Goal: Transaction & Acquisition: Purchase product/service

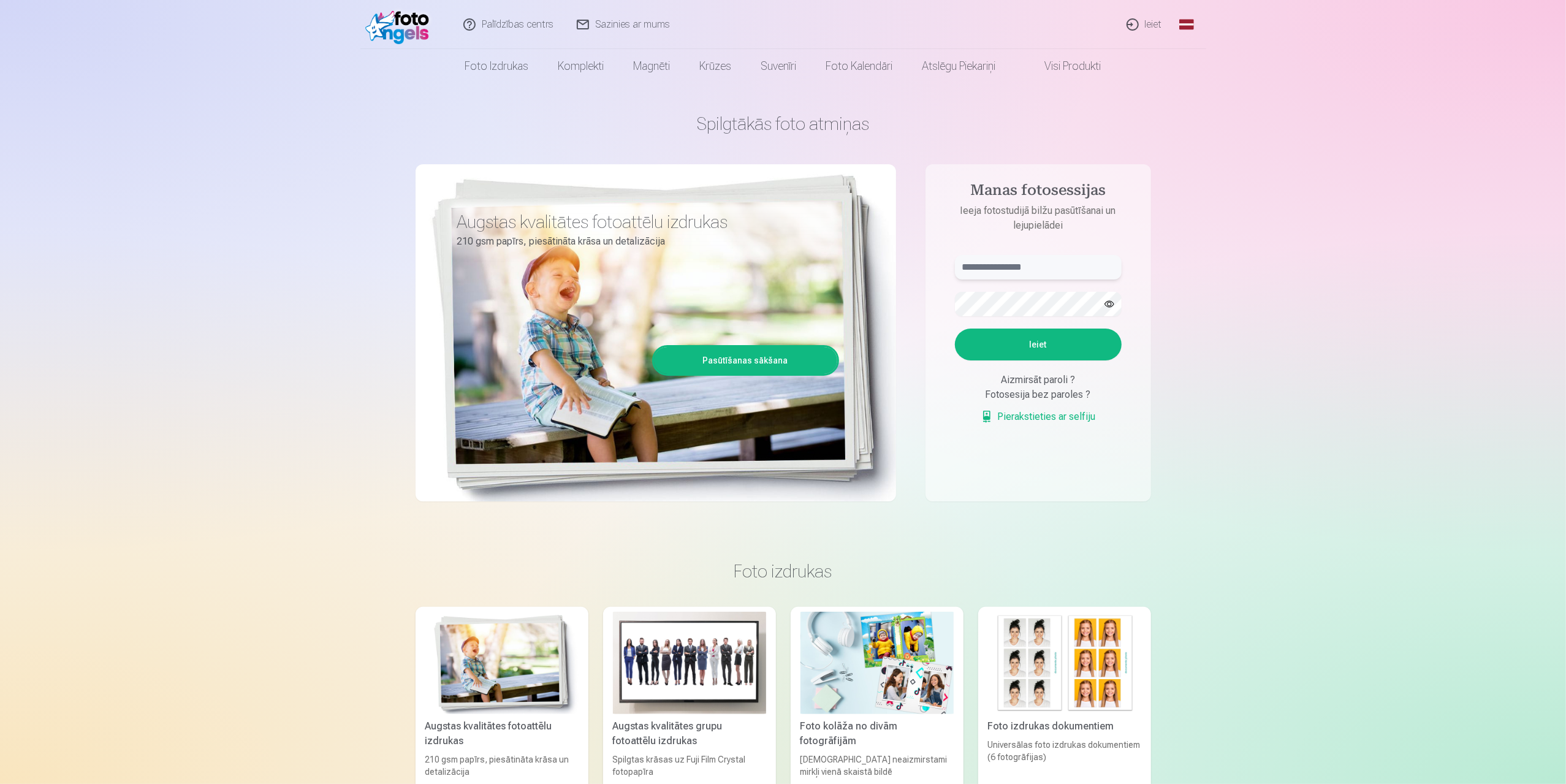
click at [980, 263] on input "text" at bounding box center [1038, 267] width 167 height 25
type input "**********"
click at [955, 328] on button "Ieiet" at bounding box center [1038, 344] width 167 height 32
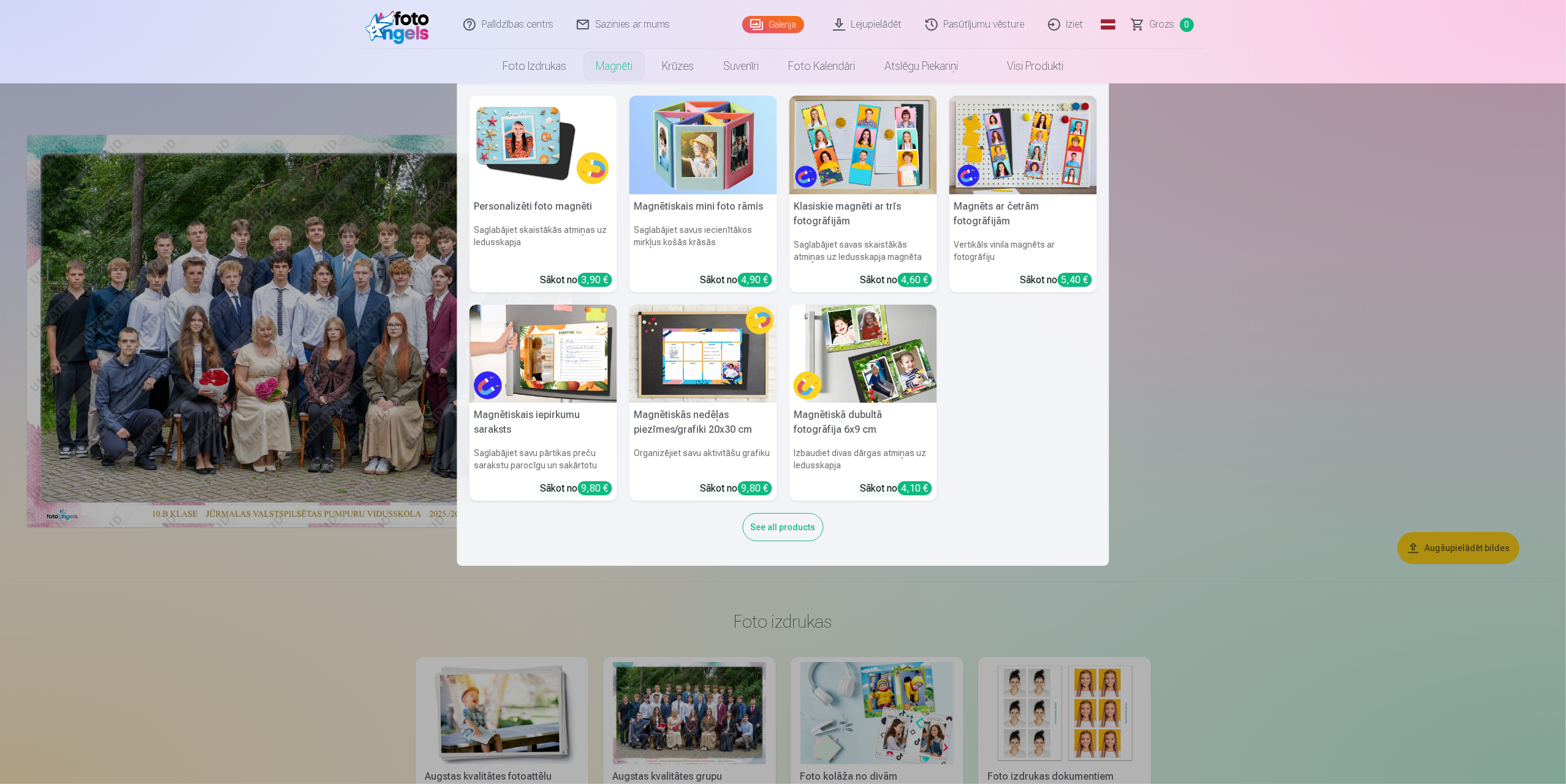
click at [1283, 307] on nav "Personalizēti foto magnēti Saglabājiet skaistākās atmiņas uz ledusskapja Sākot …" at bounding box center [783, 325] width 1566 height 482
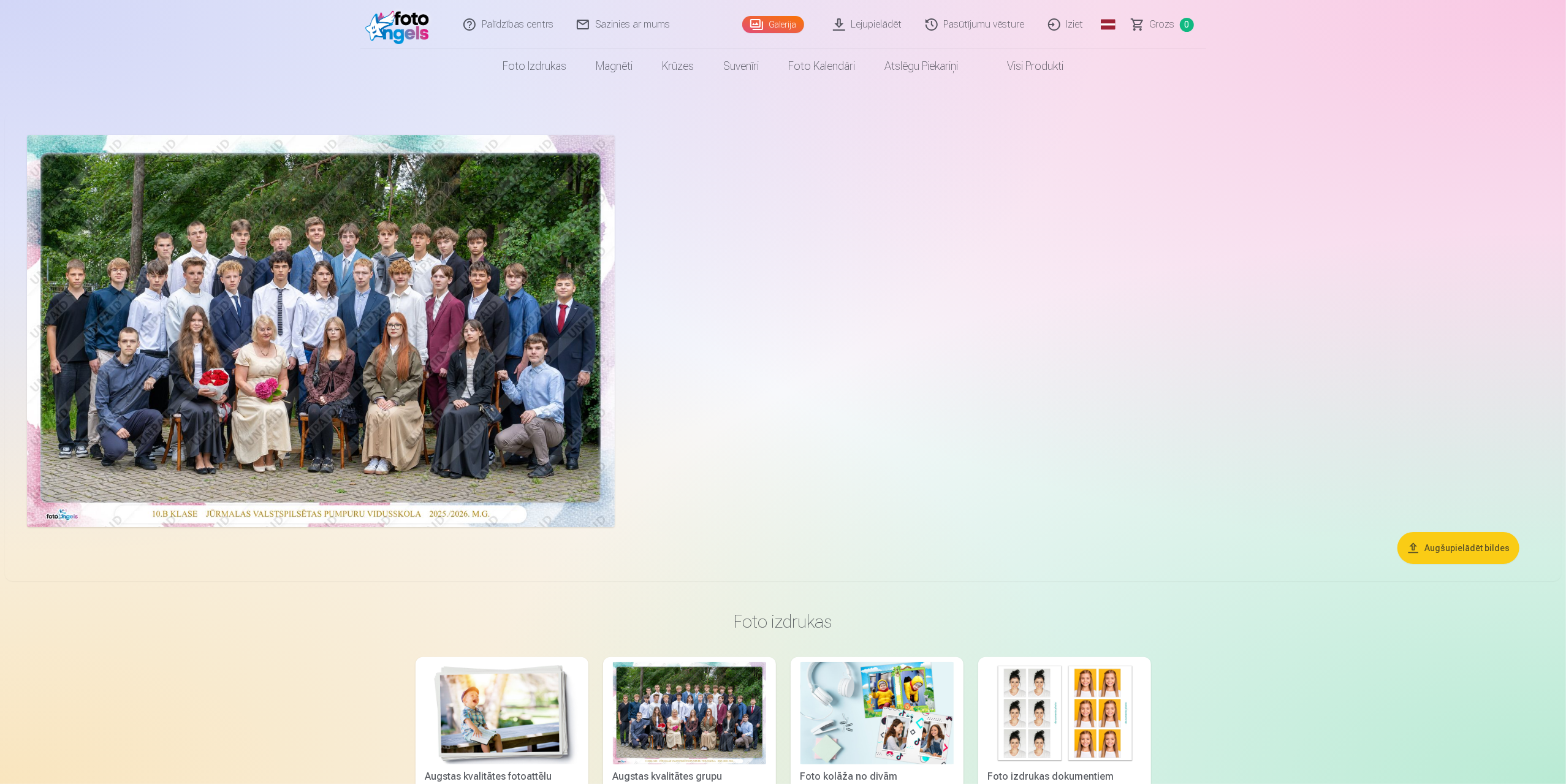
click at [556, 259] on img at bounding box center [321, 331] width 588 height 392
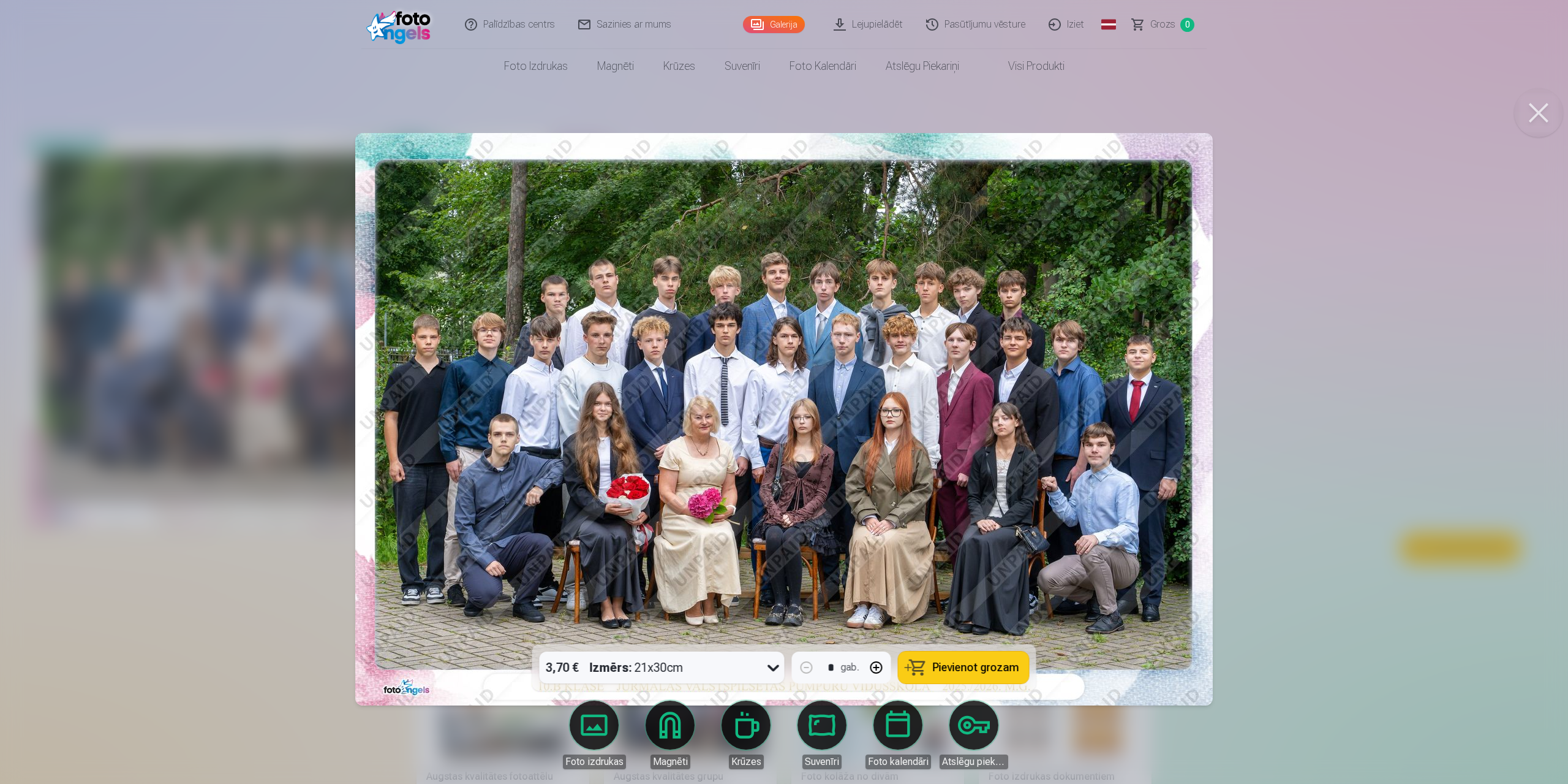
click at [942, 662] on span "Pievienot grozam" at bounding box center [976, 667] width 86 height 11
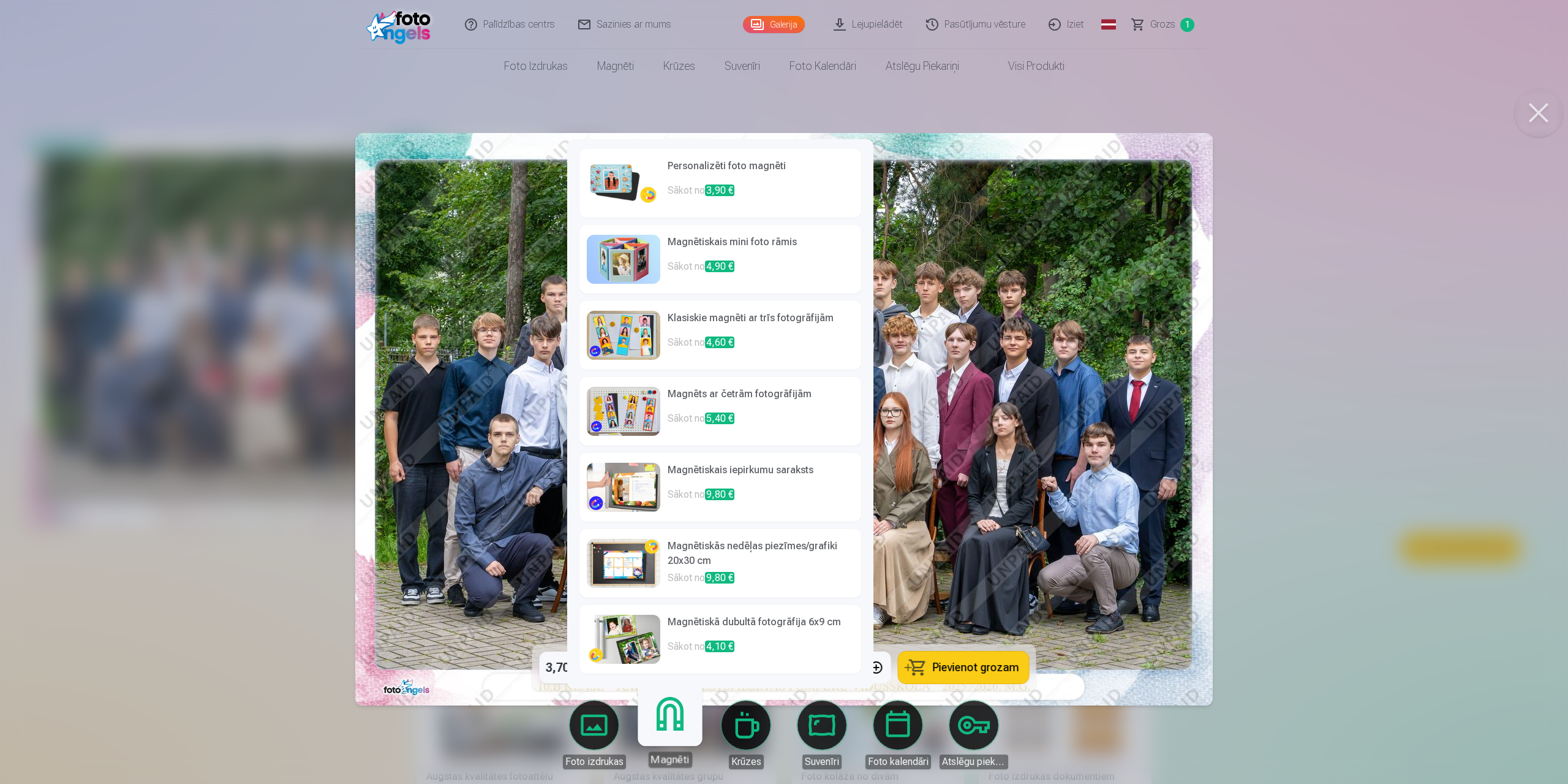
click at [656, 727] on link "Magnēti" at bounding box center [669, 729] width 75 height 75
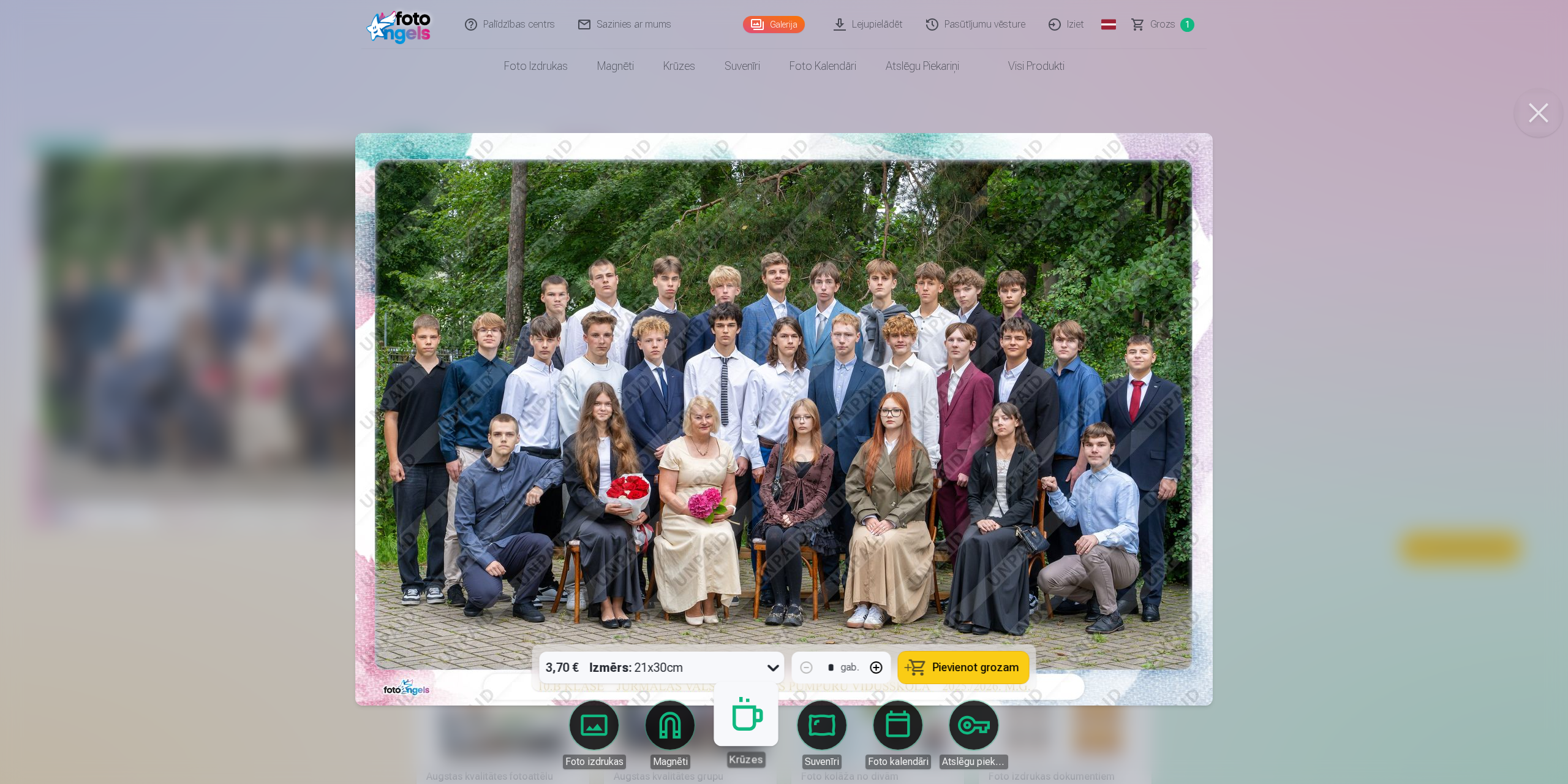
click at [749, 727] on body "Palīdzības centrs Sazinies ar mums Galerija Lejupielādēt Pasūtījumu vēsture Izi…" at bounding box center [784, 392] width 1568 height 784
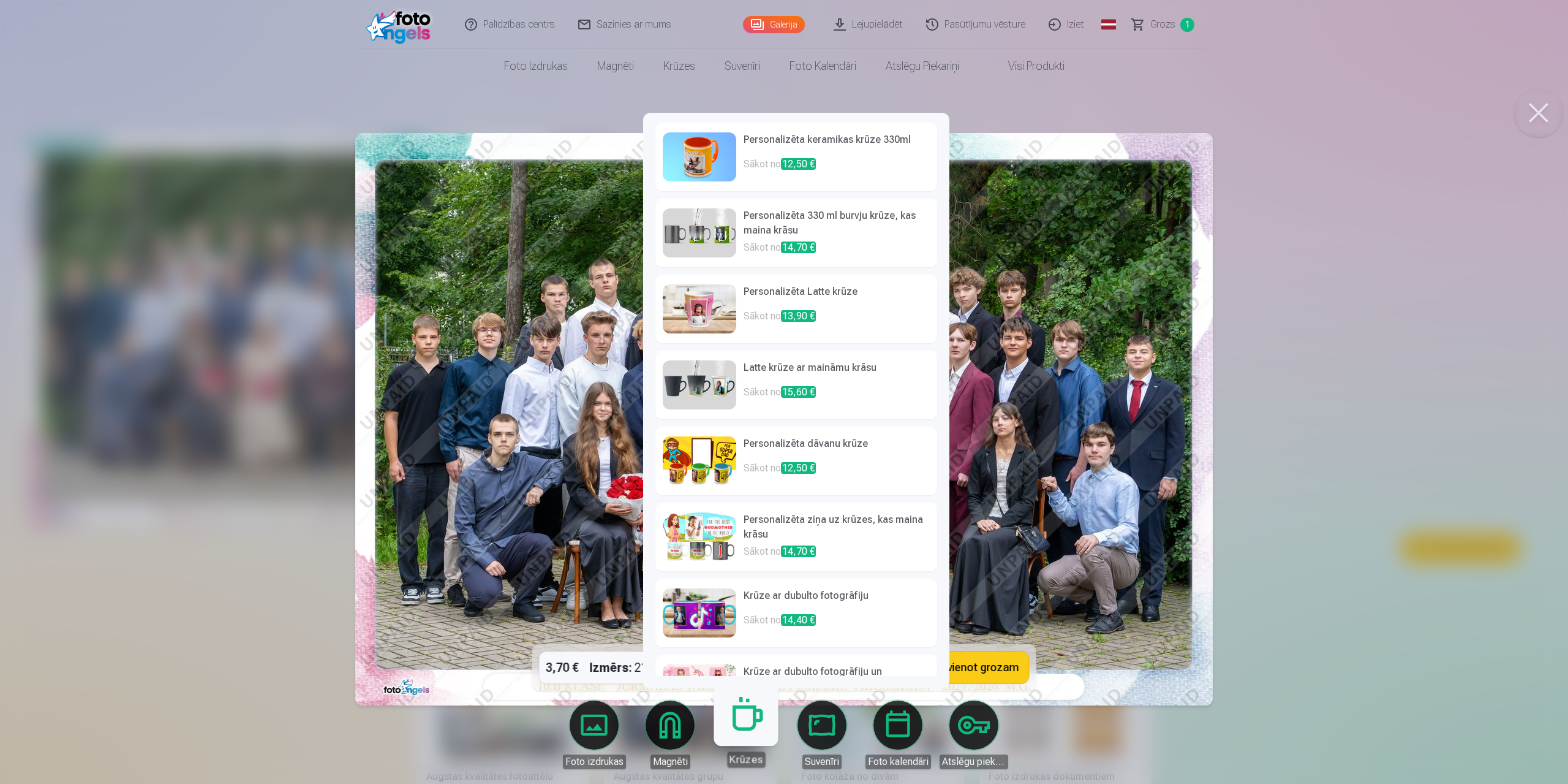
click at [822, 727] on link "Suvenīri" at bounding box center [822, 735] width 69 height 69
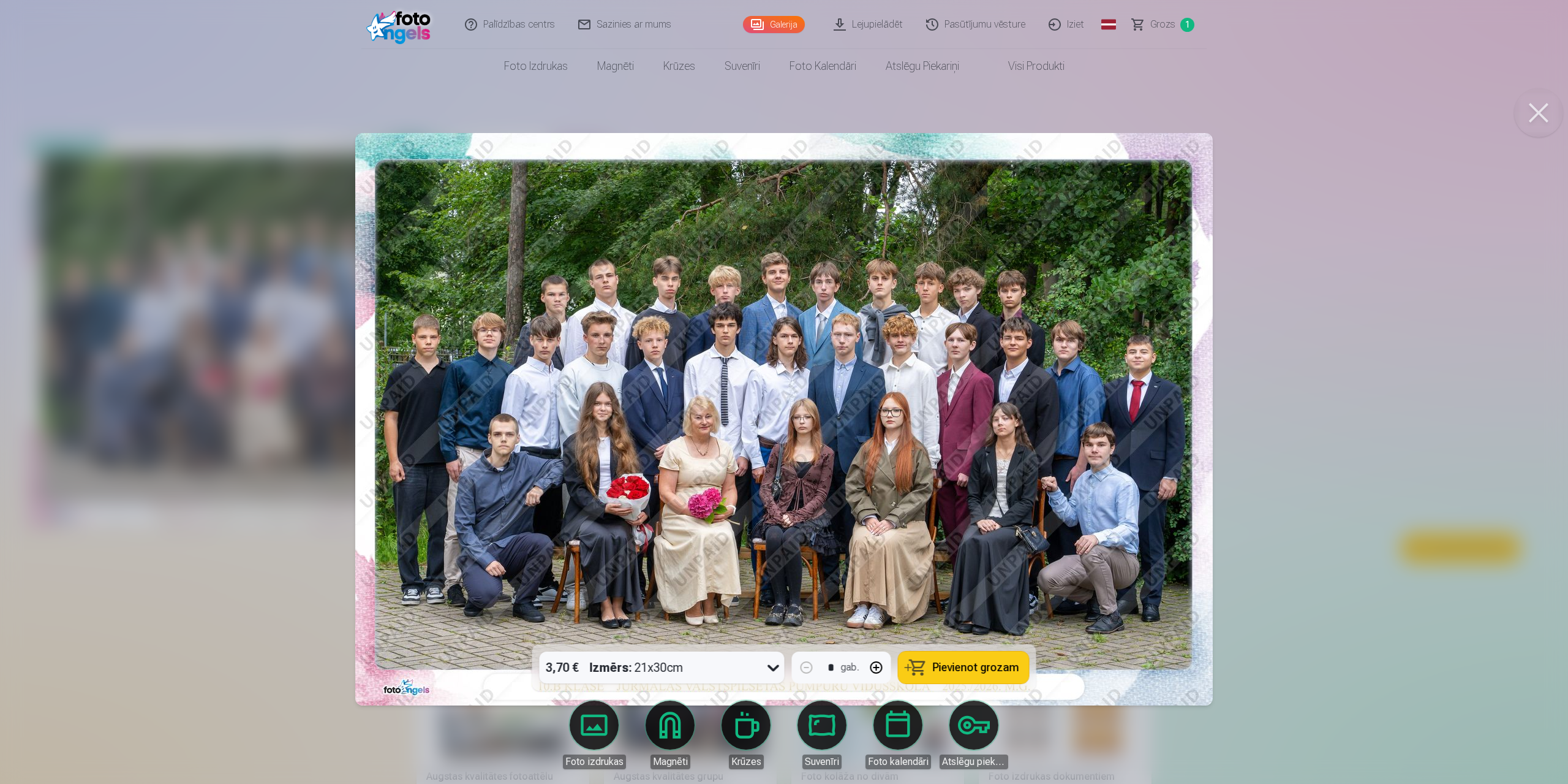
click at [1278, 474] on div at bounding box center [784, 392] width 1568 height 784
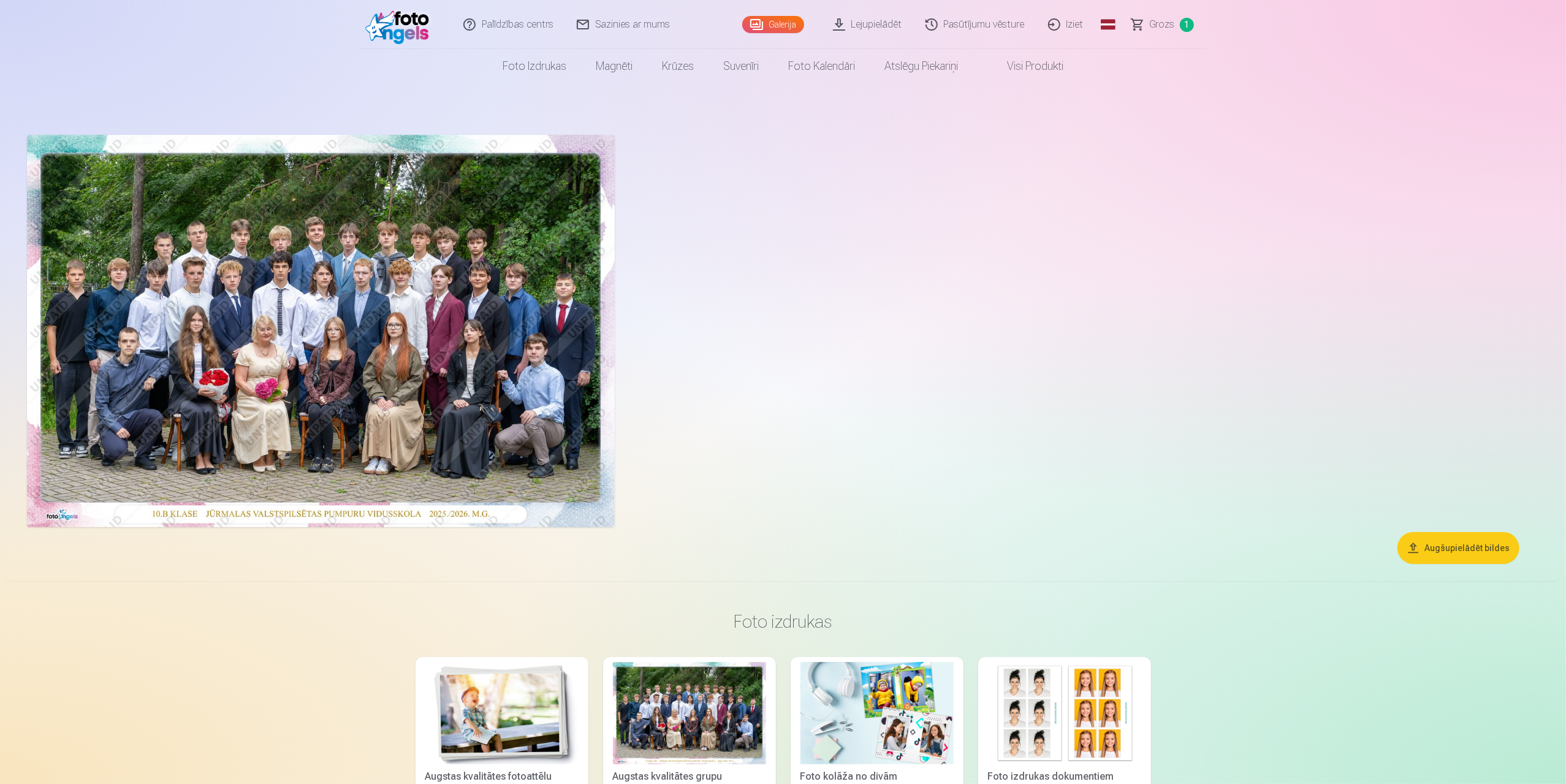
click at [198, 318] on img at bounding box center [321, 331] width 588 height 392
click at [1155, 32] on link "Grozs 1" at bounding box center [1163, 25] width 86 height 49
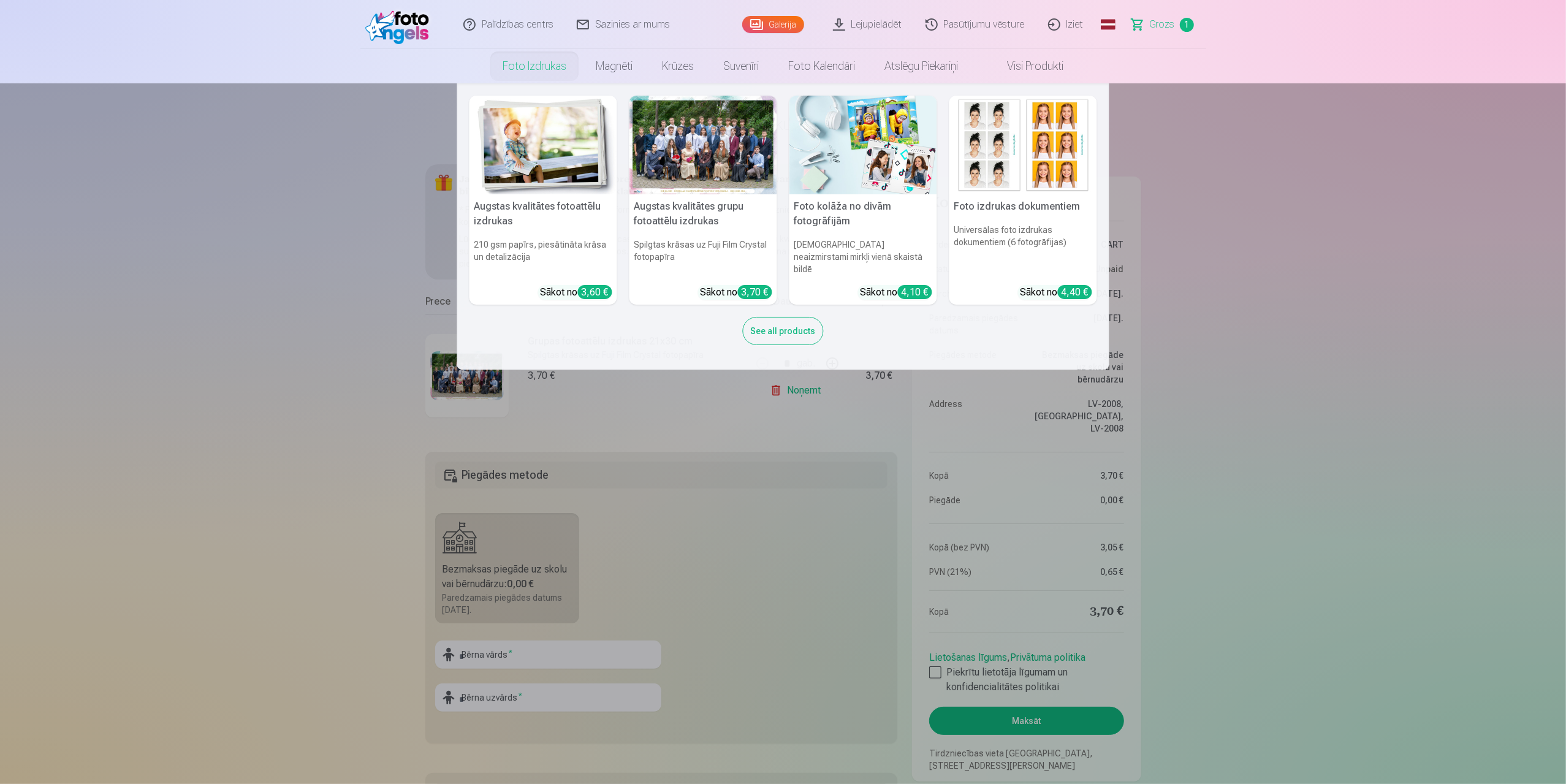
click at [701, 147] on div at bounding box center [703, 145] width 148 height 98
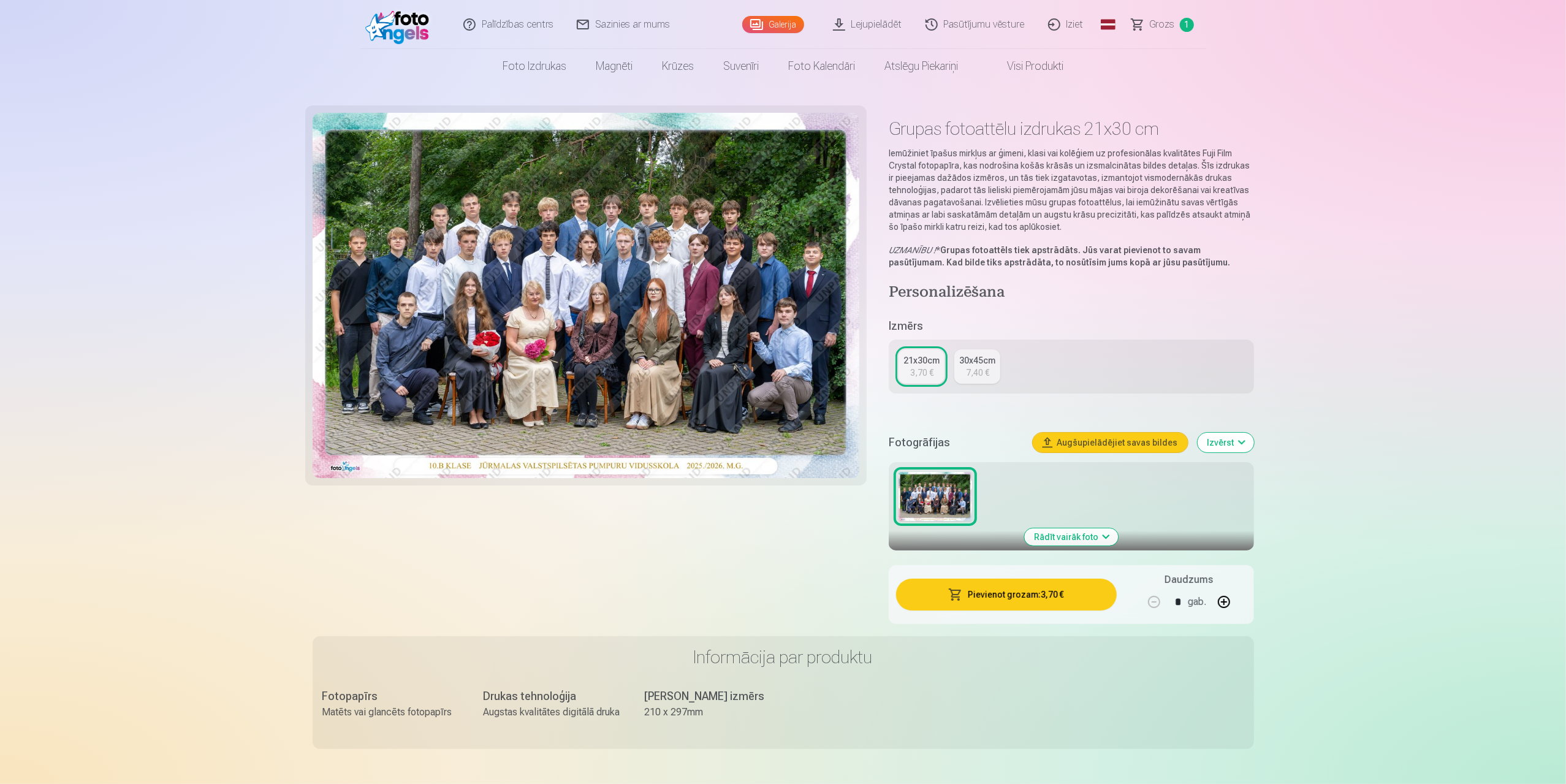
click at [987, 365] on div "30x45cm" at bounding box center [977, 360] width 36 height 12
click at [1160, 21] on span "Grozs" at bounding box center [1162, 24] width 25 height 15
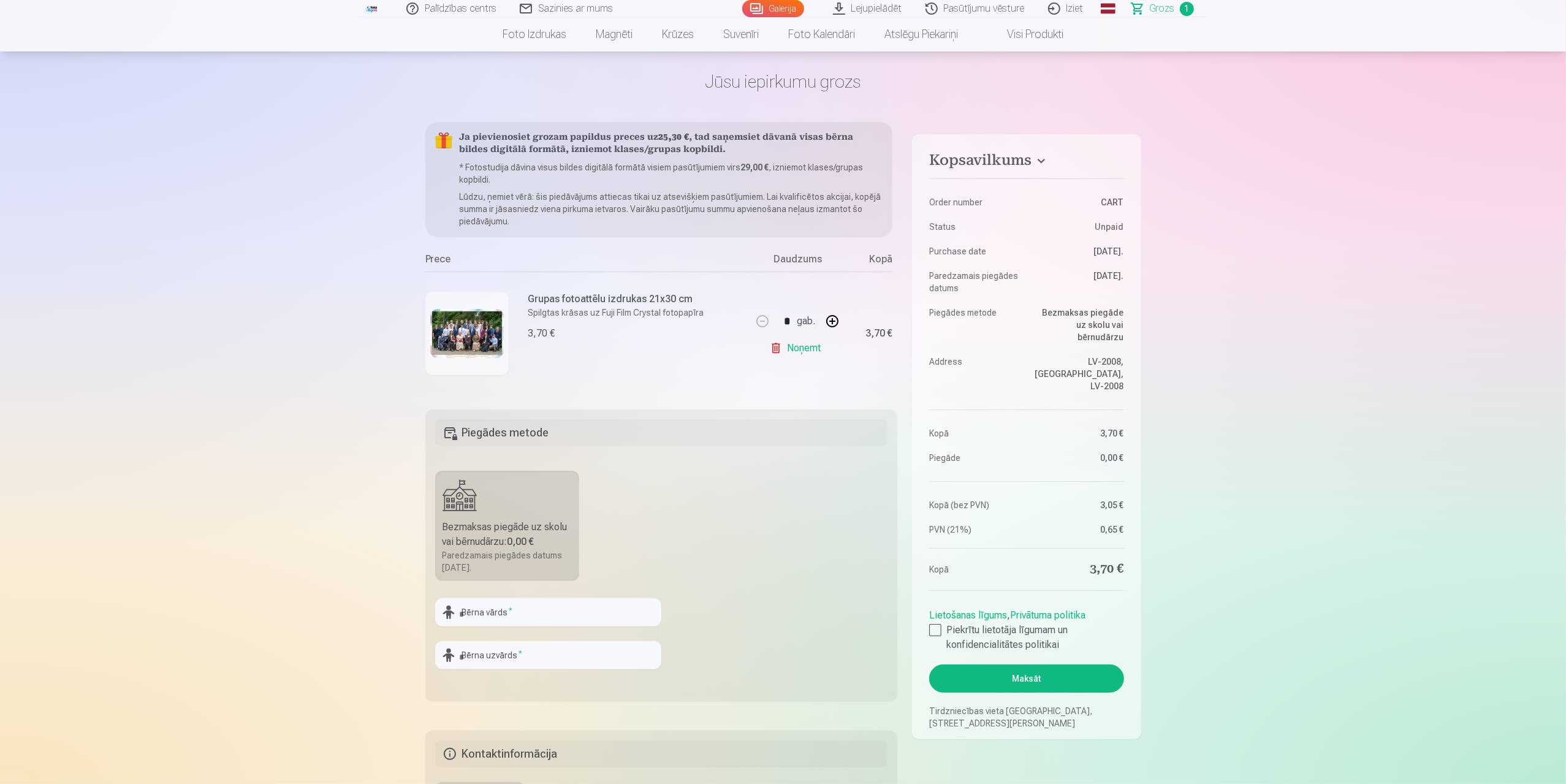
scroll to position [61, 0]
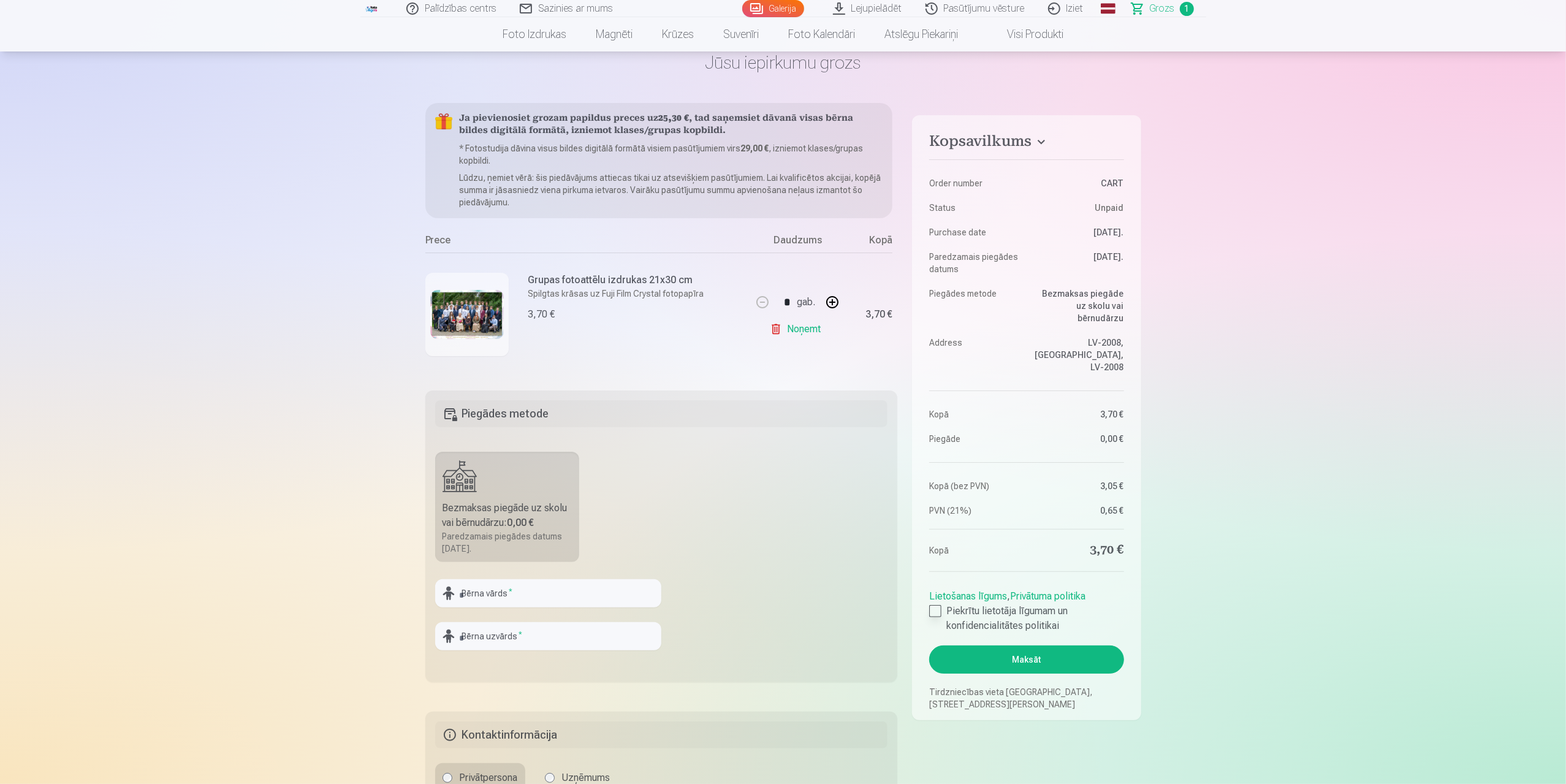
click at [937, 605] on div at bounding box center [935, 610] width 12 height 12
click at [833, 296] on button "button" at bounding box center [832, 302] width 30 height 30
type input "*"
click at [982, 645] on button "Maksāt" at bounding box center [1026, 660] width 194 height 28
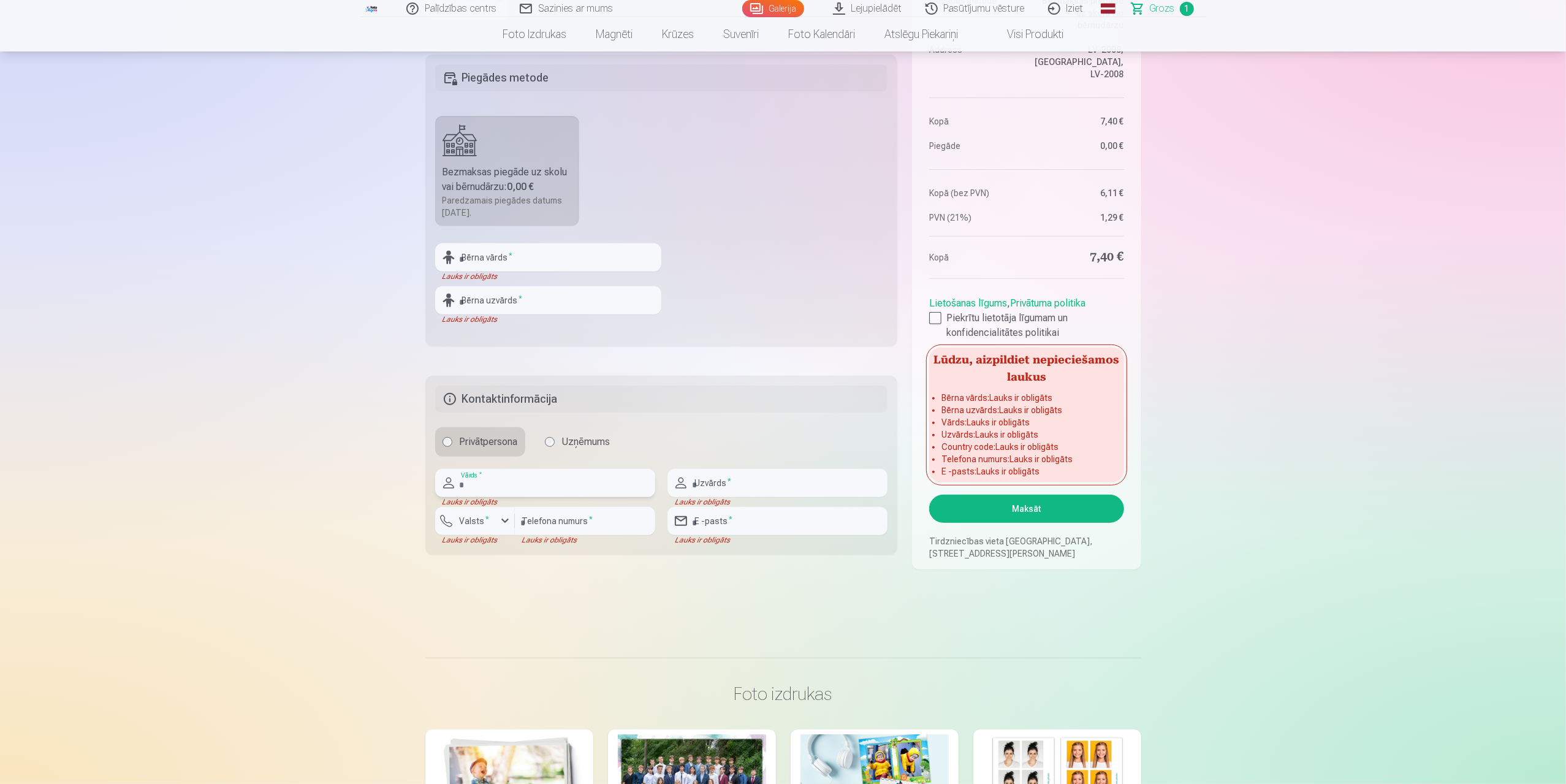
scroll to position [368, 0]
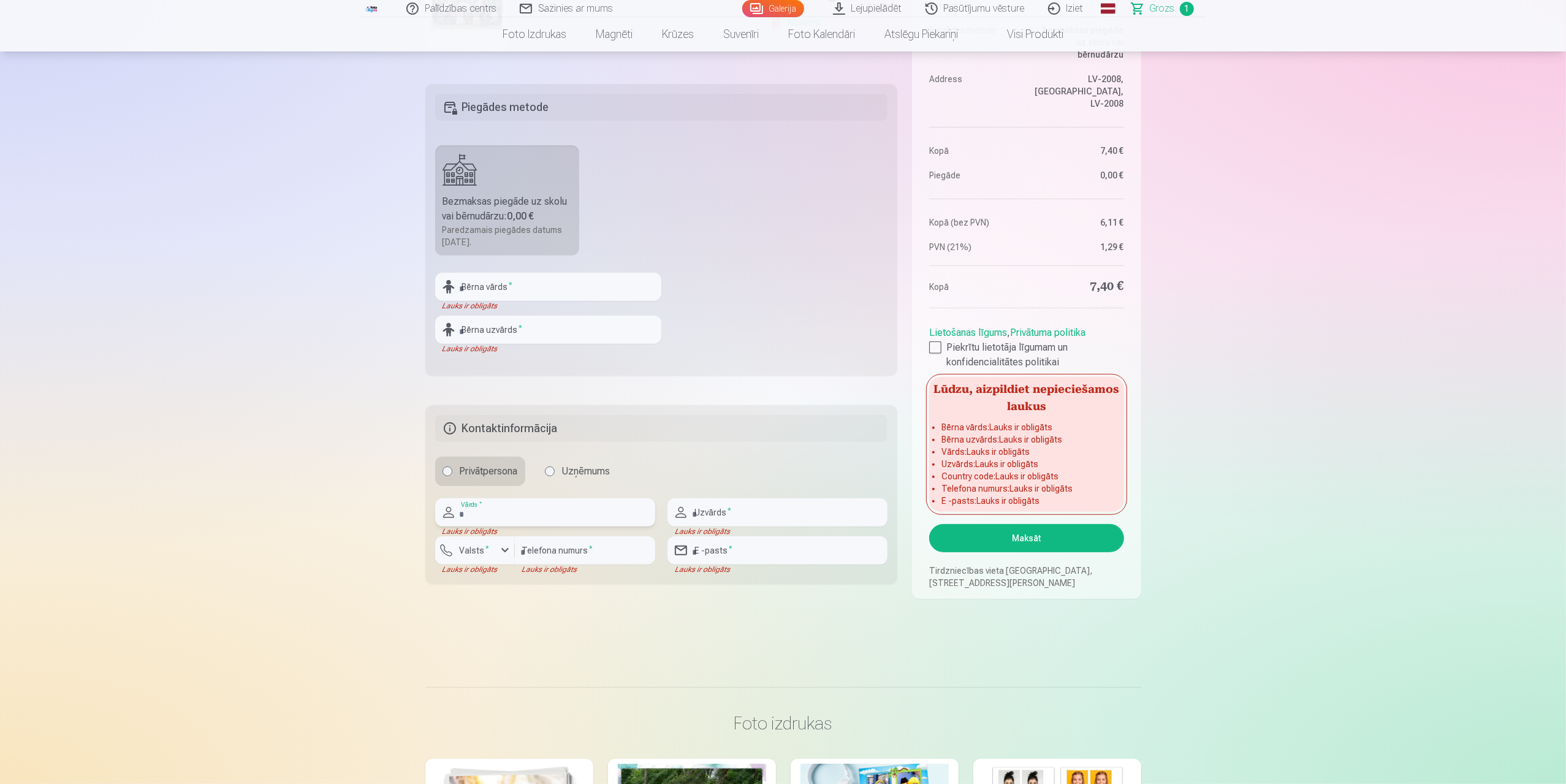
click at [545, 522] on input "text" at bounding box center [545, 512] width 220 height 28
type input "*******"
type input "********"
type input "**********"
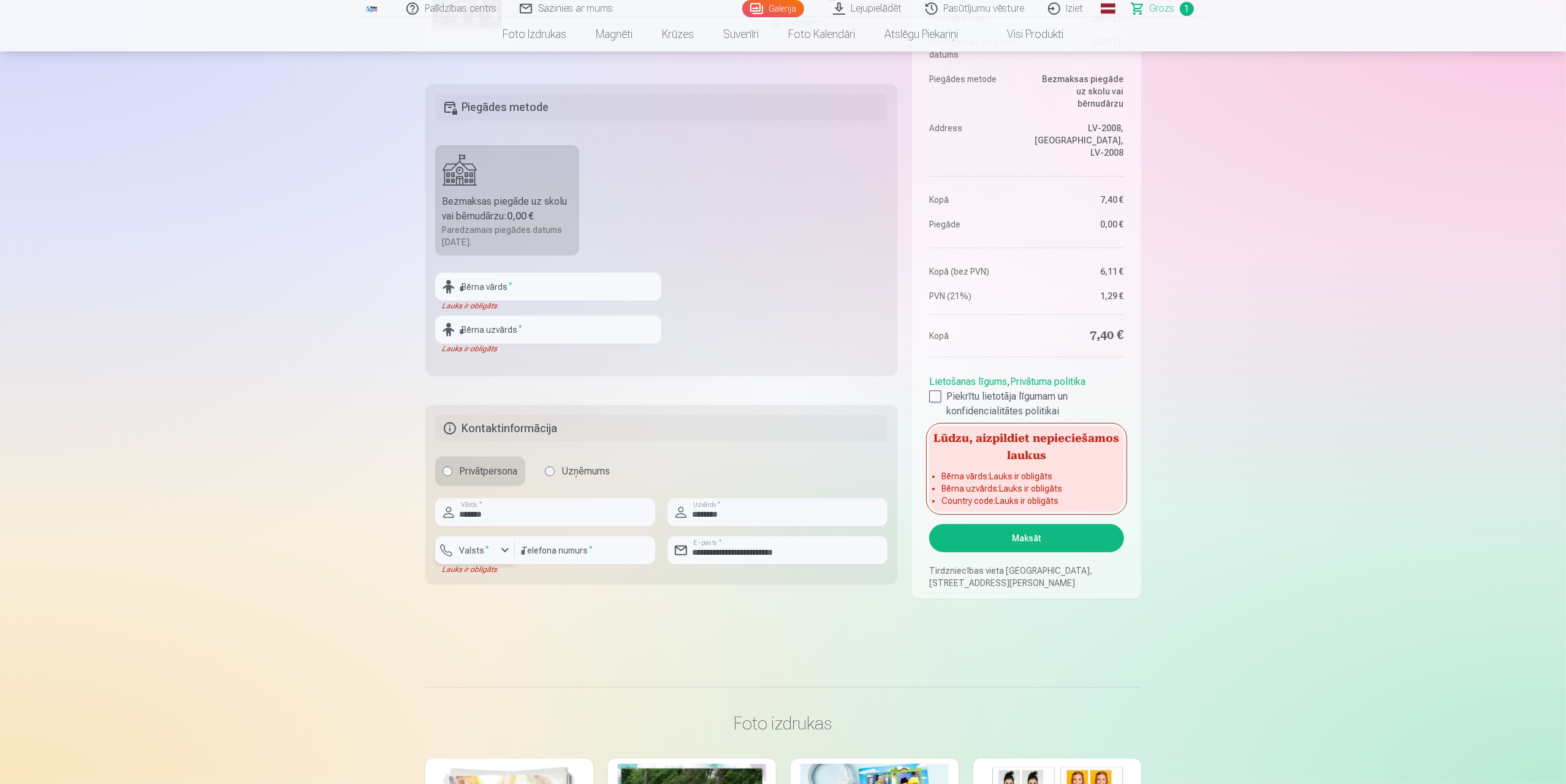
click at [501, 550] on div "button" at bounding box center [505, 550] width 15 height 15
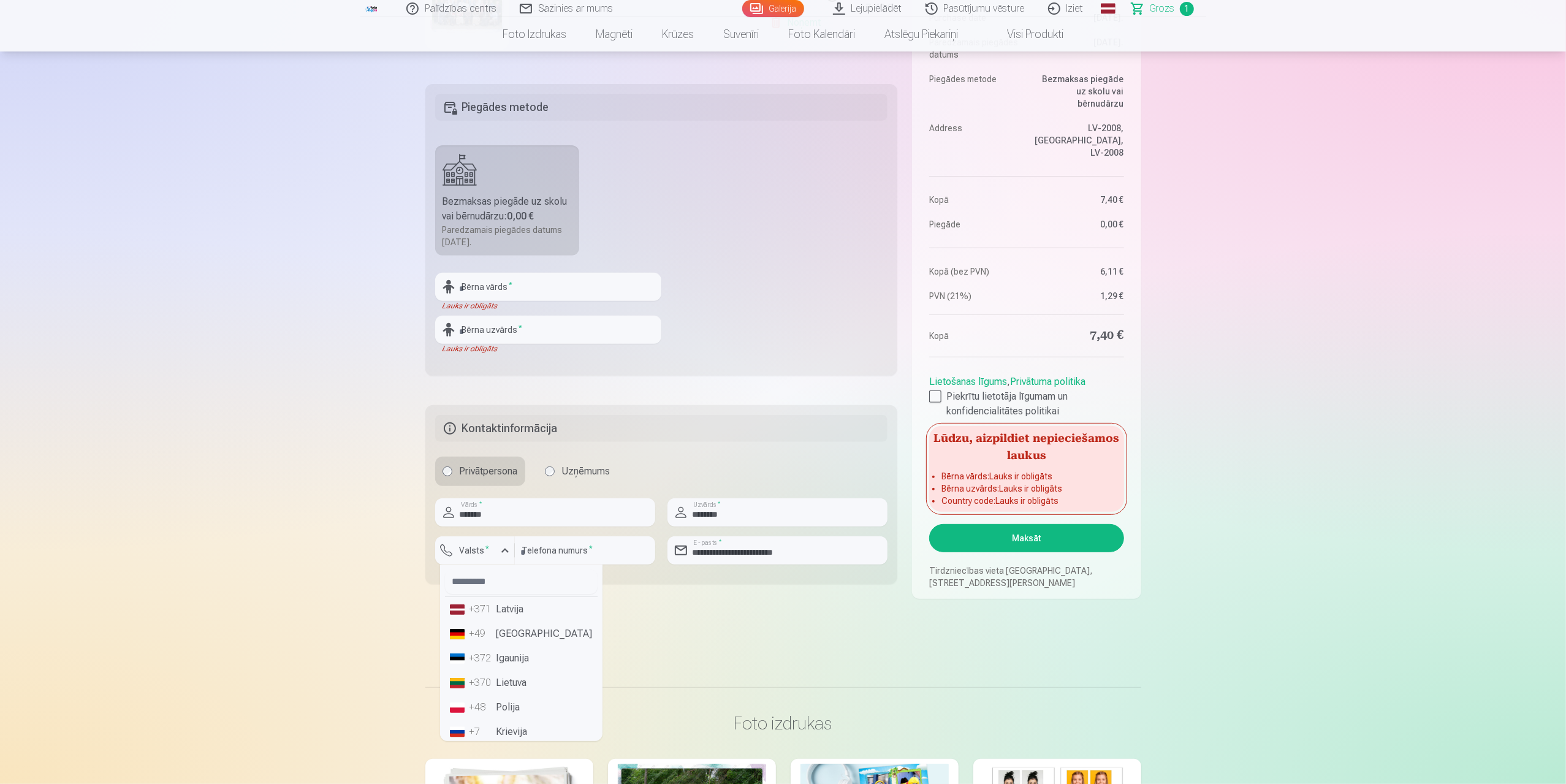
click at [508, 615] on li "+371 Latvija" at bounding box center [521, 609] width 153 height 25
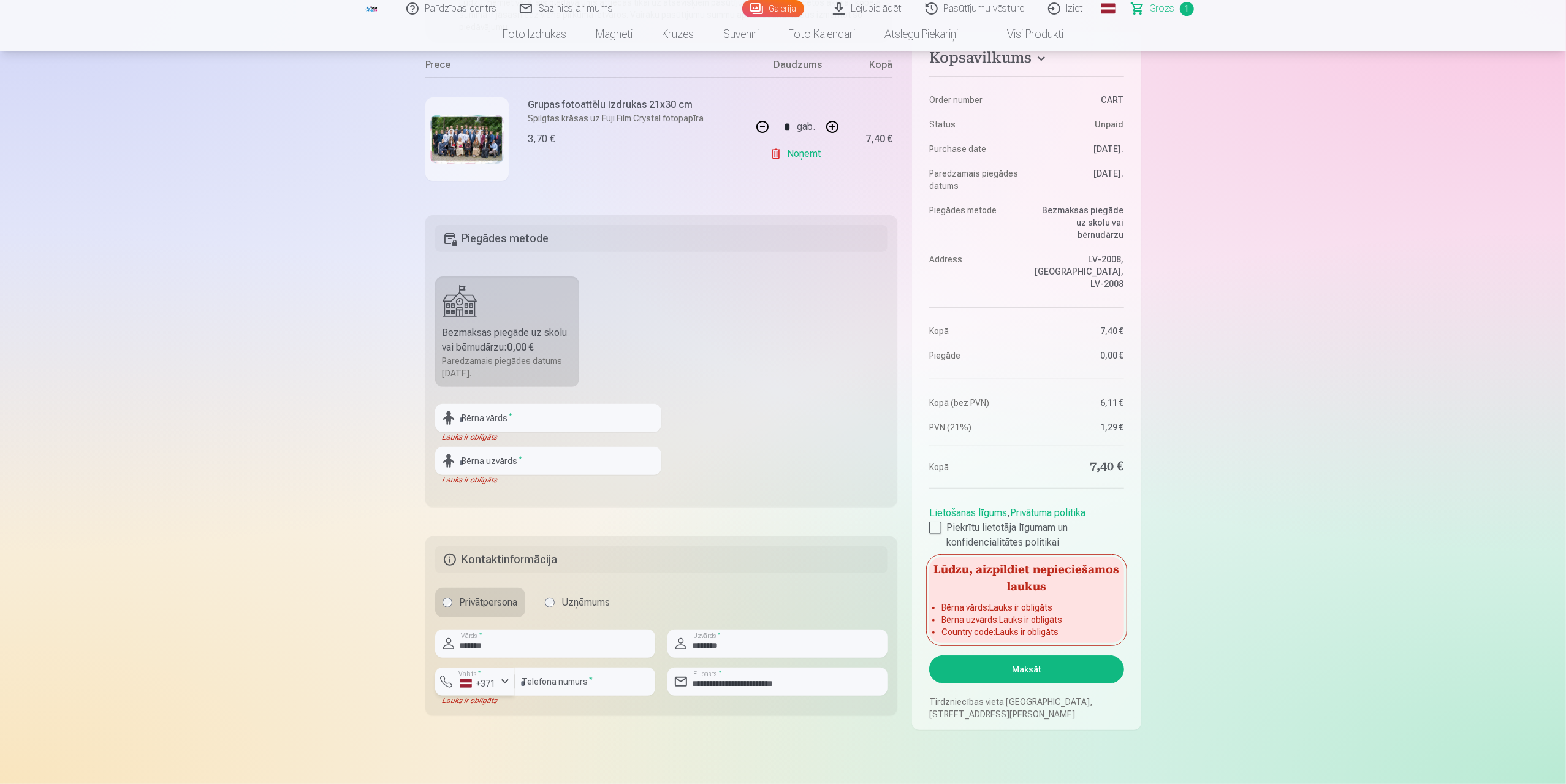
scroll to position [184, 0]
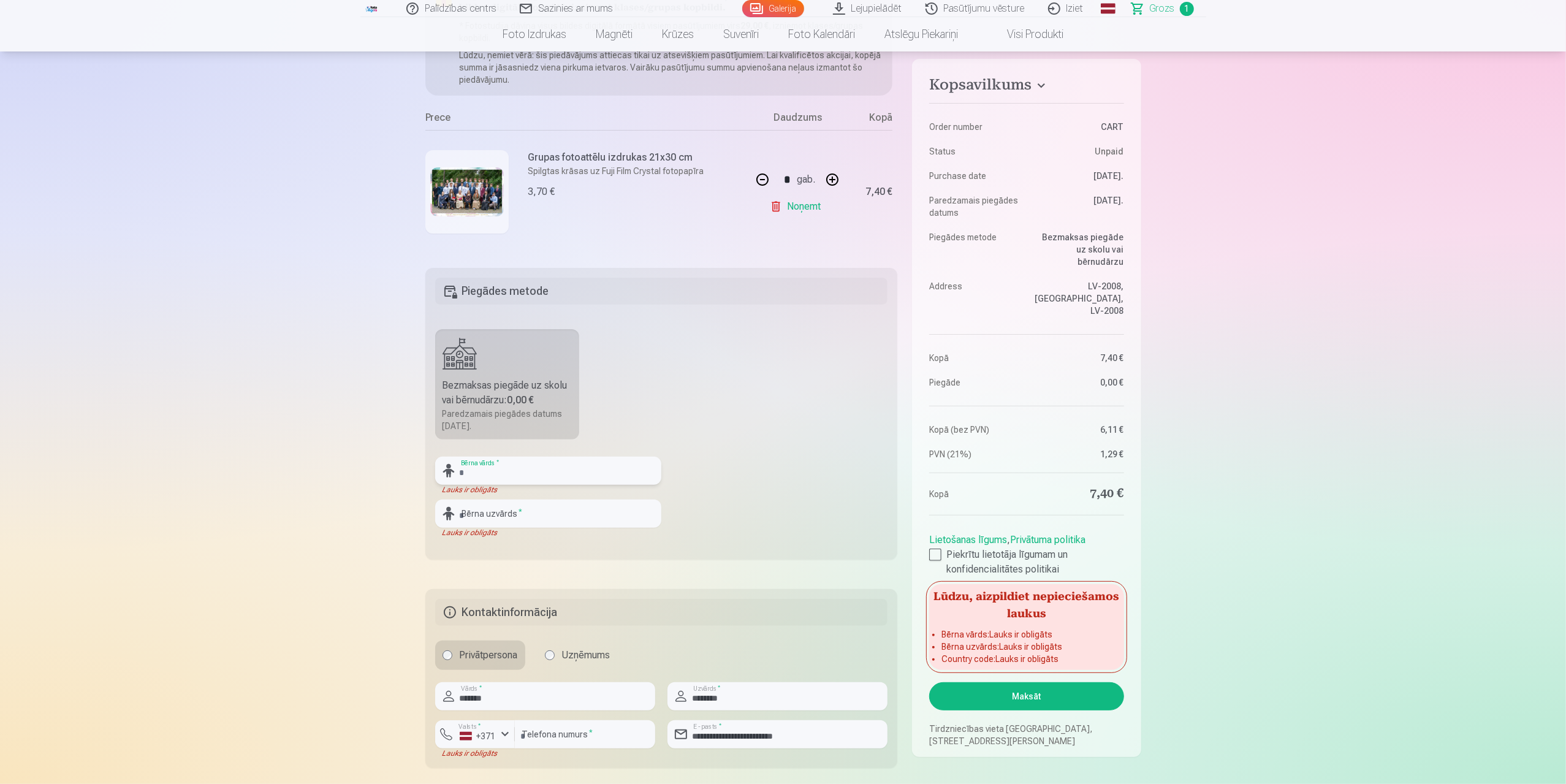
click at [527, 464] on input "text" at bounding box center [548, 470] width 226 height 28
type input "*******"
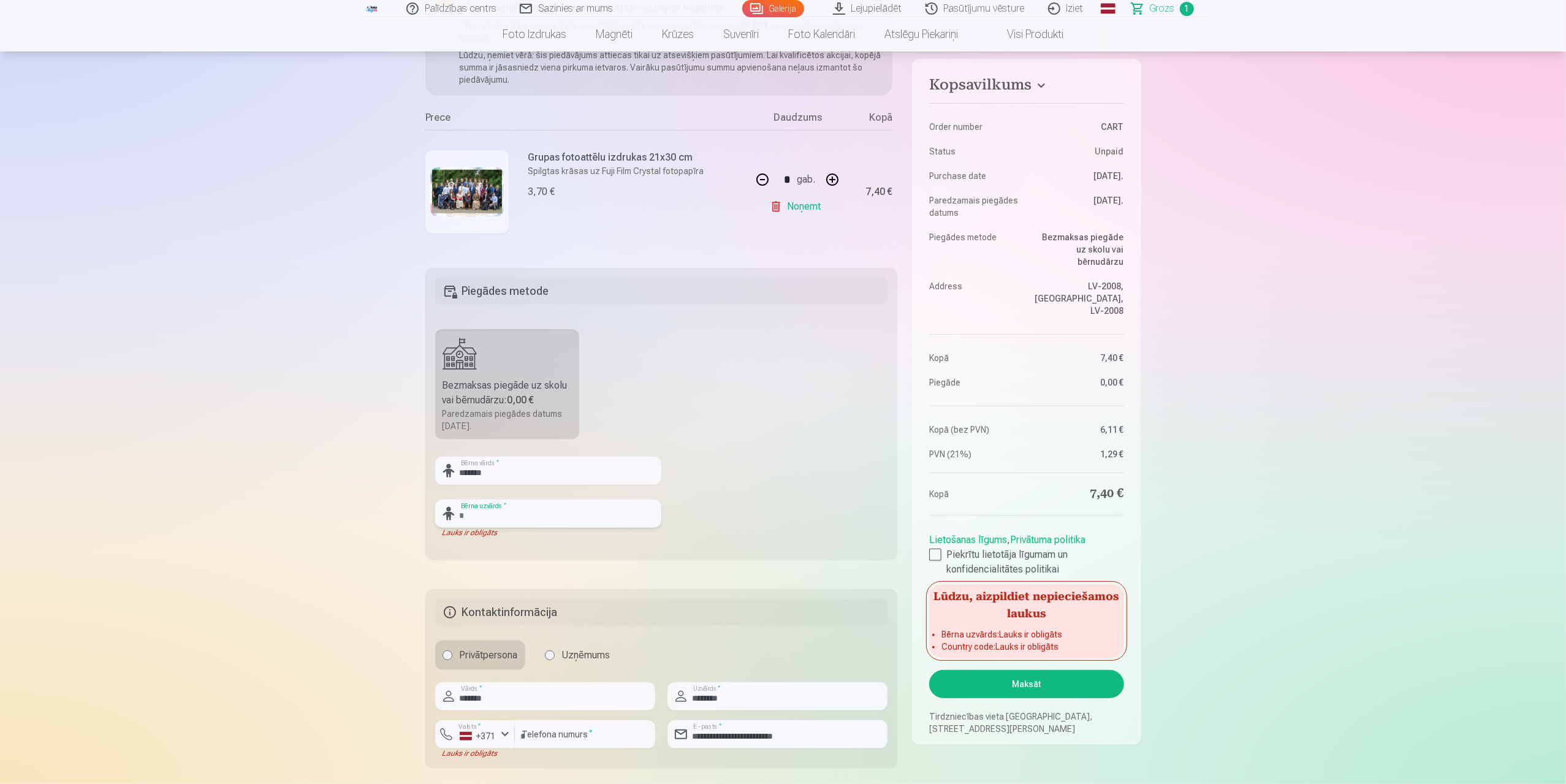
click at [536, 518] on input "text" at bounding box center [548, 513] width 226 height 28
type input "********"
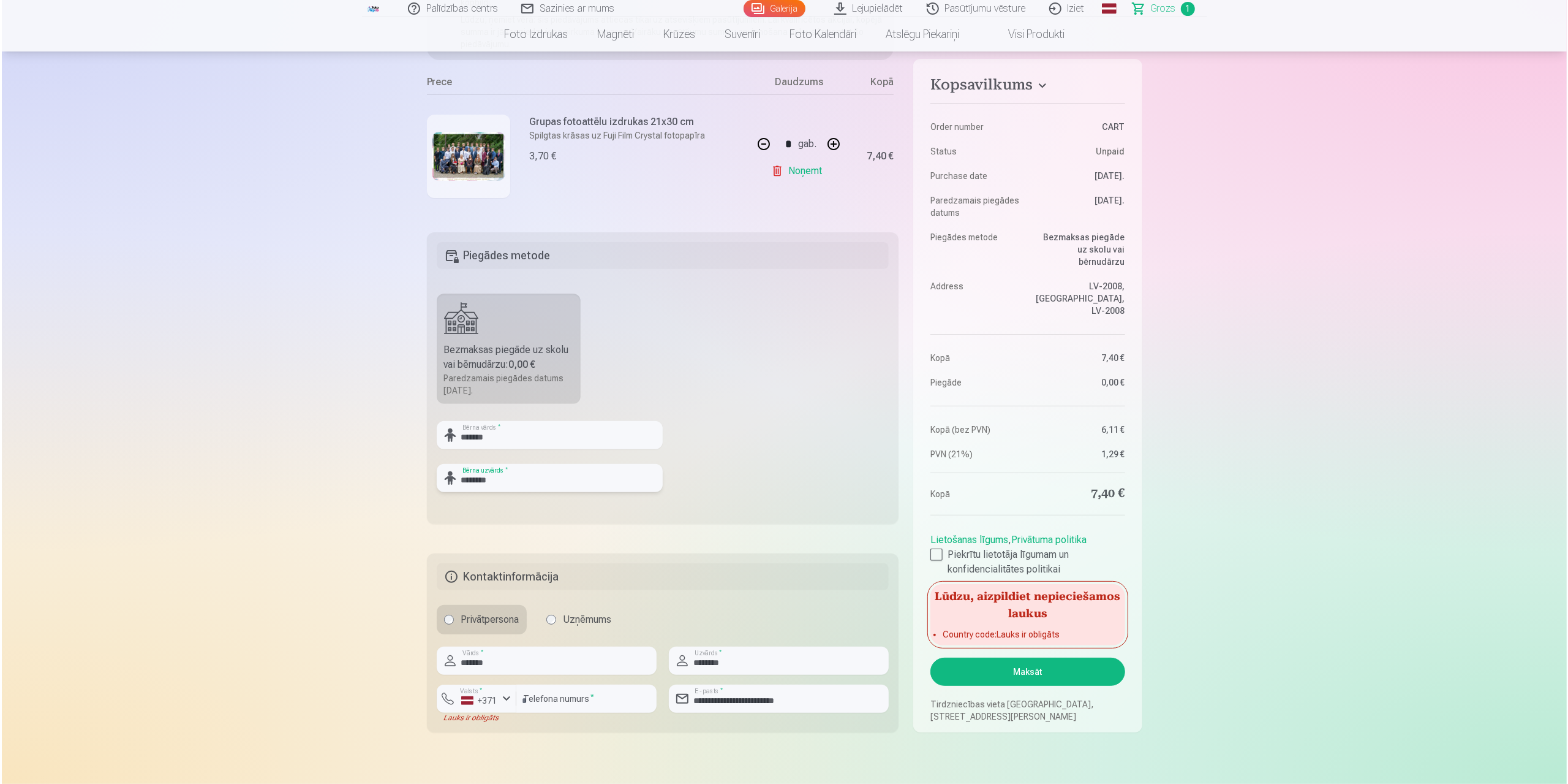
scroll to position [245, 0]
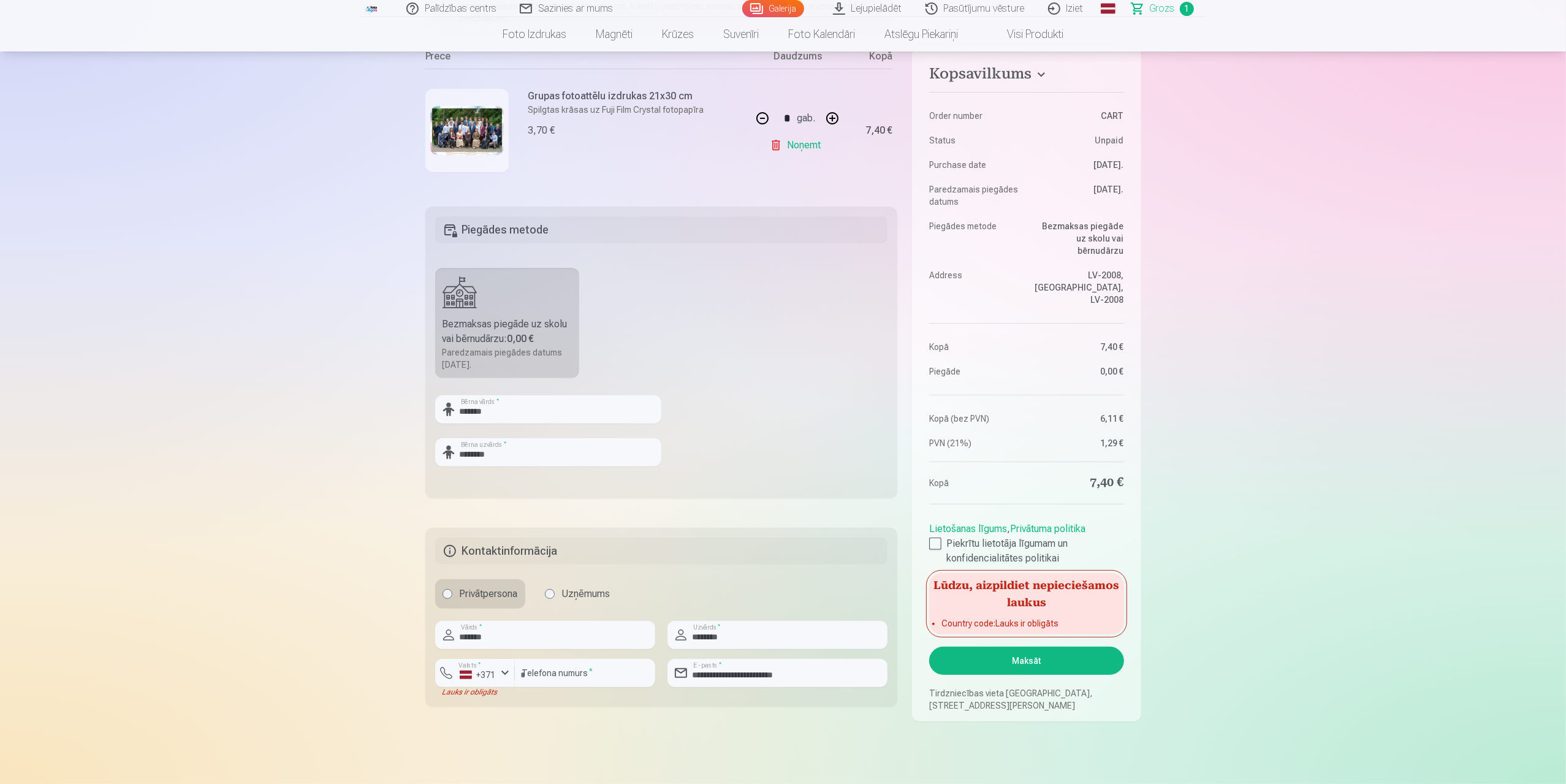
click at [986, 646] on button "Maksāt" at bounding box center [1026, 660] width 194 height 28
